Goal: Information Seeking & Learning: Learn about a topic

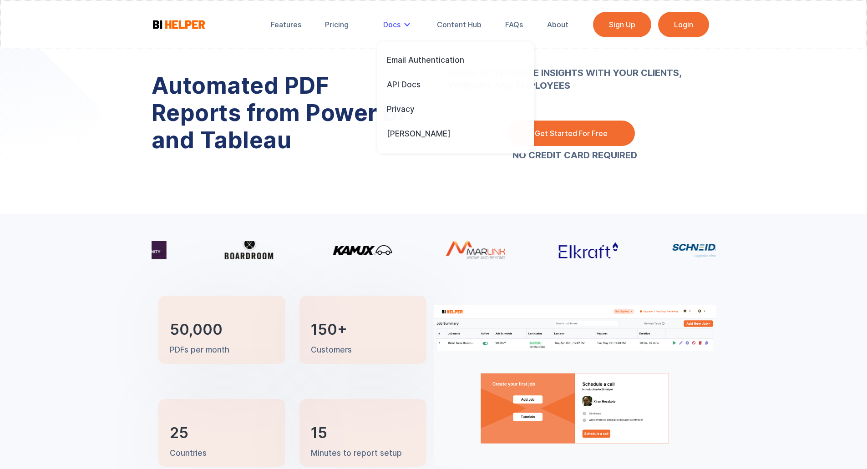
click at [396, 20] on div "Docs" at bounding box center [391, 24] width 17 height 9
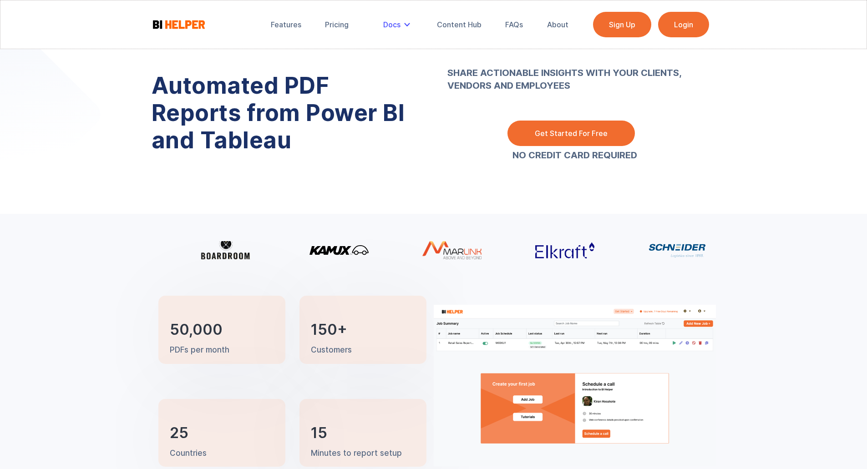
click at [396, 21] on div "Docs" at bounding box center [391, 24] width 17 height 9
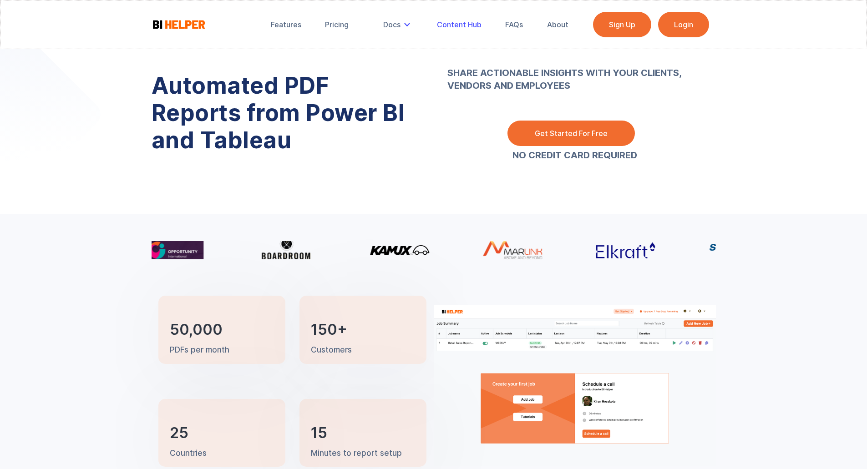
click at [453, 24] on div "Content Hub" at bounding box center [459, 24] width 45 height 9
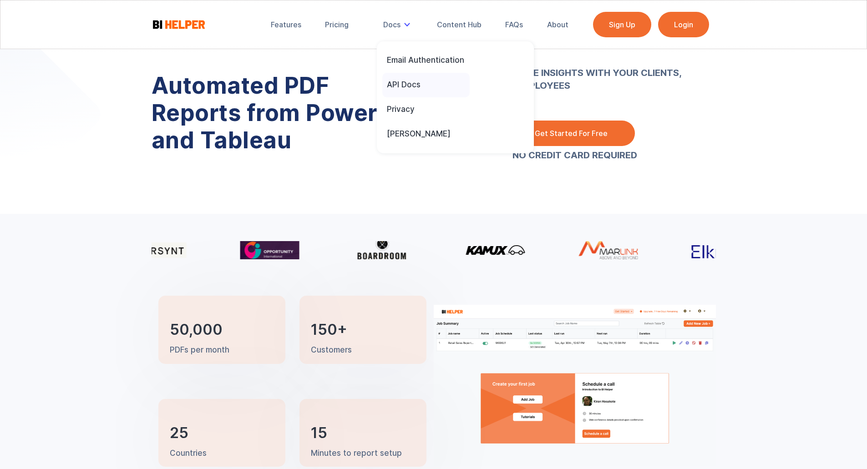
click at [403, 87] on div "API Docs" at bounding box center [404, 85] width 34 height 10
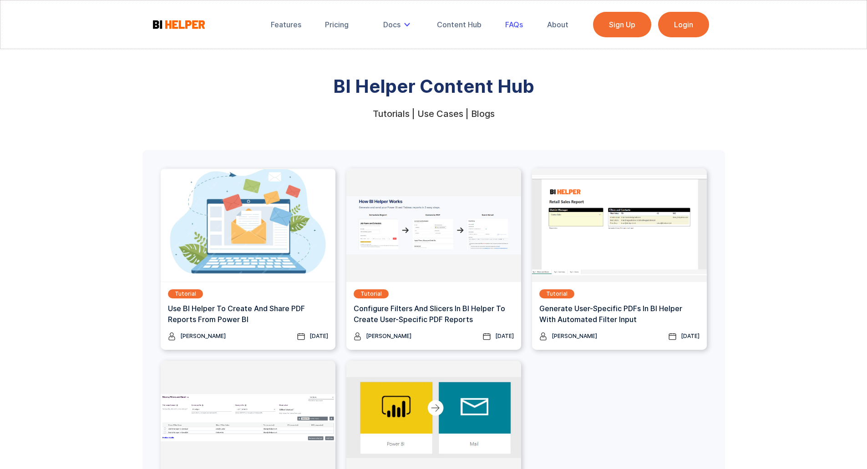
click at [513, 24] on div "FAQs" at bounding box center [514, 24] width 18 height 9
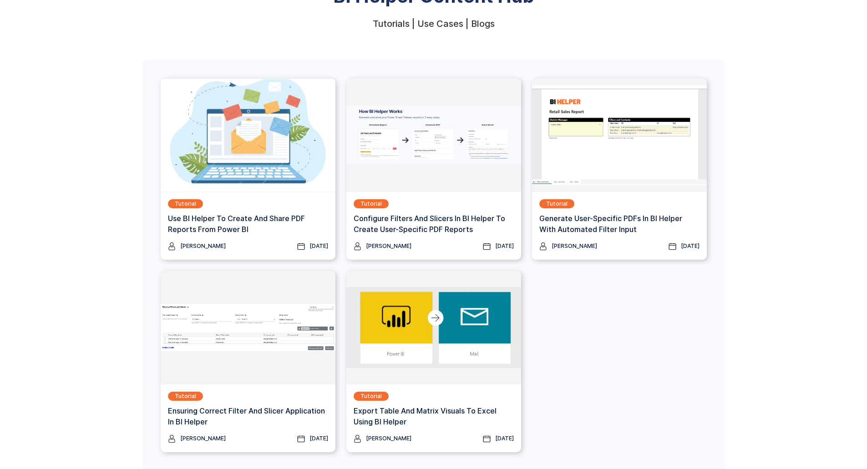
scroll to position [98, 0]
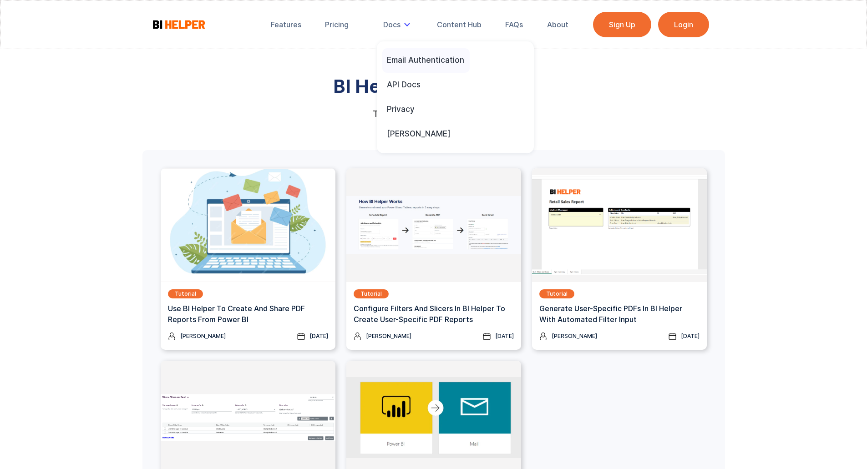
click at [406, 55] on div "Email Authentication" at bounding box center [425, 60] width 77 height 10
